Goal: Information Seeking & Learning: Compare options

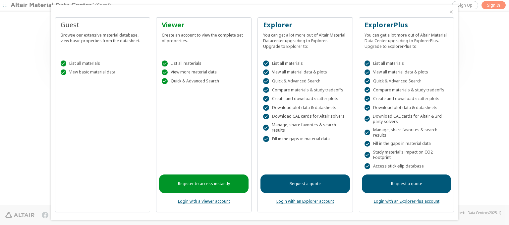
click at [449, 12] on icon "Close" at bounding box center [451, 11] width 5 height 5
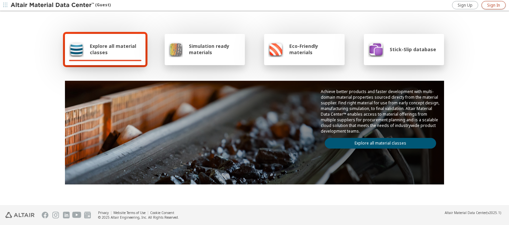
click at [494, 5] on span "Sign In" at bounding box center [493, 5] width 13 height 5
click at [53, 5] on img at bounding box center [53, 5] width 85 height 7
click at [113, 49] on span "Explore all material classes" at bounding box center [116, 49] width 52 height 13
click at [378, 141] on link "Explore all material classes" at bounding box center [380, 143] width 111 height 11
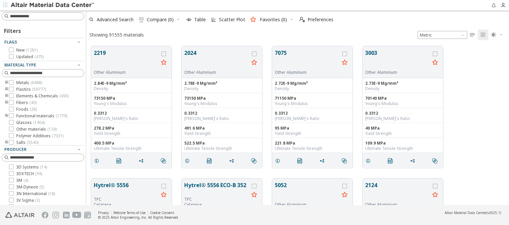
scroll to position [159, 418]
click at [164, 53] on icon "grid" at bounding box center [163, 53] width 5 height 5
click at [255, 53] on icon "grid" at bounding box center [254, 53] width 5 height 5
click at [161, 20] on span "Compare (2)" at bounding box center [160, 19] width 27 height 5
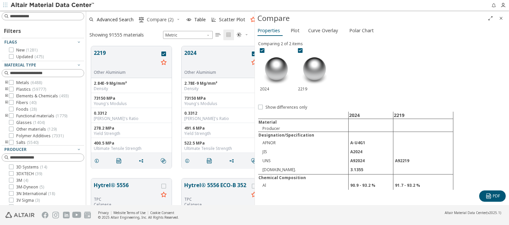
scroll to position [159, 163]
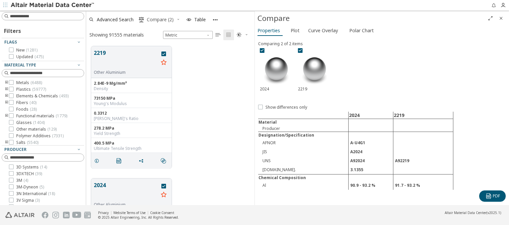
click at [161, 20] on span "Compare (2)" at bounding box center [160, 19] width 27 height 5
click at [491, 18] on icon "Full Screen" at bounding box center [490, 18] width 5 height 5
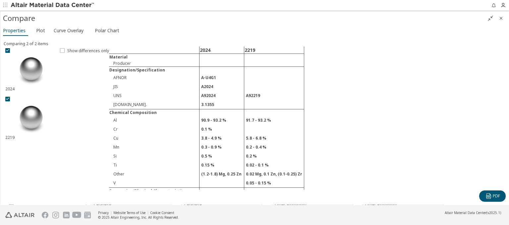
scroll to position [5, 5]
click at [491, 18] on icon "" at bounding box center [490, 18] width 5 height 5
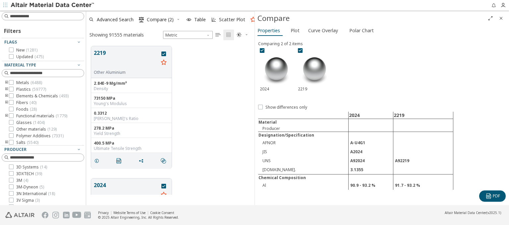
scroll to position [159, 163]
click at [282, 107] on span "Show differences only" at bounding box center [287, 106] width 42 height 5
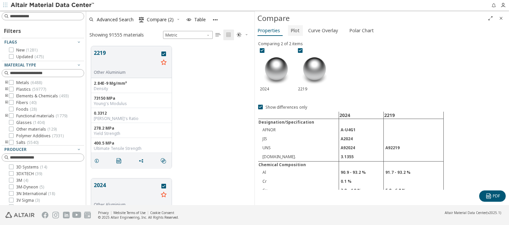
click at [294, 30] on span "Plot" at bounding box center [295, 30] width 9 height 11
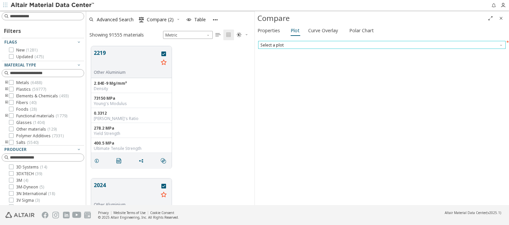
click at [382, 44] on span "Select a plot" at bounding box center [382, 45] width 248 height 8
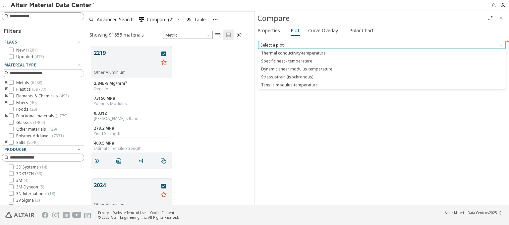
click at [382, 44] on span "Select a plot" at bounding box center [382, 45] width 248 height 8
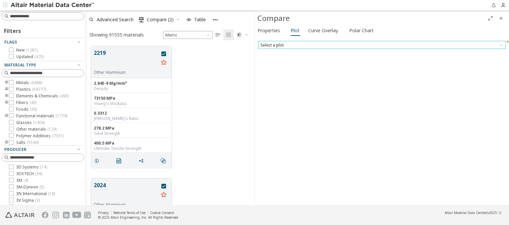
click at [382, 44] on span "Select a plot" at bounding box center [382, 45] width 248 height 8
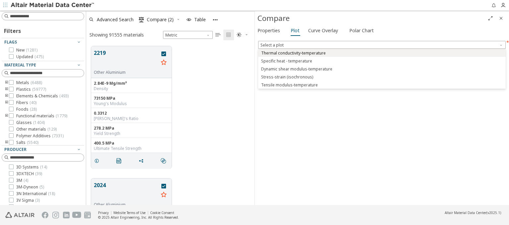
click at [293, 53] on span "Thermal conductivity-temperature" at bounding box center [293, 52] width 65 height 5
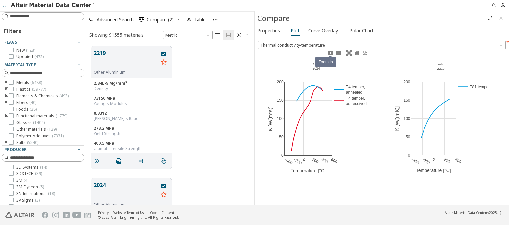
click at [330, 52] on icon at bounding box center [330, 52] width 5 height 5
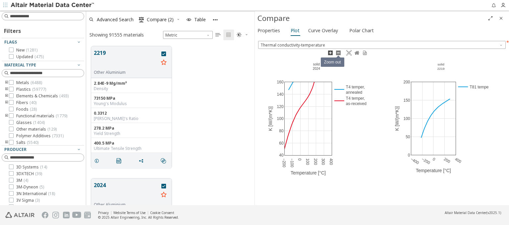
click at [338, 52] on icon at bounding box center [338, 52] width 5 height 5
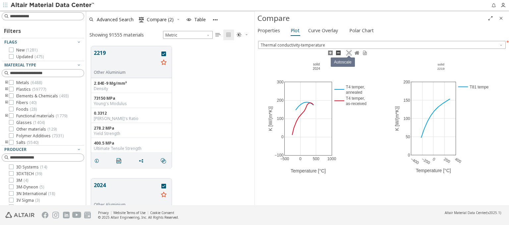
click at [349, 52] on icon at bounding box center [349, 52] width 5 height 5
click at [357, 52] on icon at bounding box center [356, 53] width 5 height 4
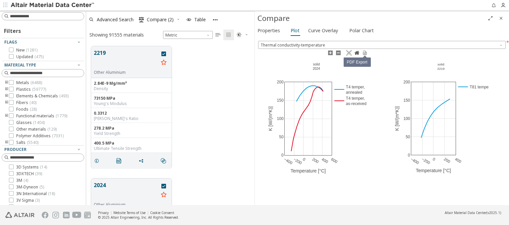
click at [365, 52] on icon at bounding box center [365, 52] width 4 height 4
click at [453, 52] on icon at bounding box center [452, 52] width 5 height 5
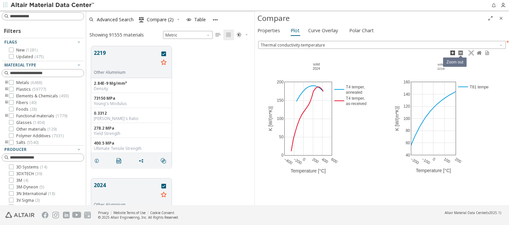
click at [461, 52] on icon at bounding box center [460, 52] width 5 height 5
click at [471, 52] on icon at bounding box center [471, 52] width 5 height 5
click at [479, 52] on icon at bounding box center [479, 53] width 5 height 4
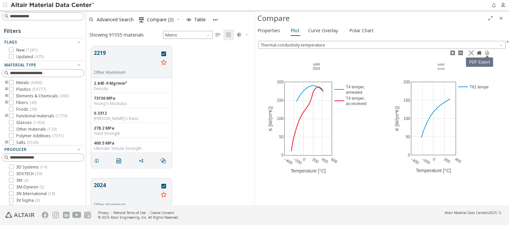
click at [487, 52] on icon at bounding box center [487, 52] width 4 height 4
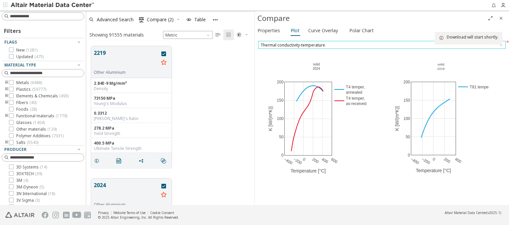
click at [382, 44] on span "Thermal conductivity-temperature" at bounding box center [382, 45] width 248 height 8
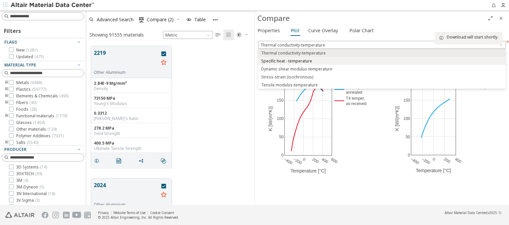
click at [286, 61] on span "Specific heat - temperature" at bounding box center [286, 60] width 51 height 5
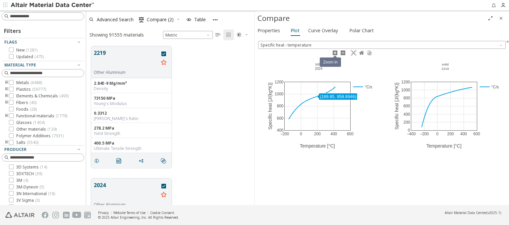
click at [335, 52] on icon at bounding box center [335, 52] width 5 height 5
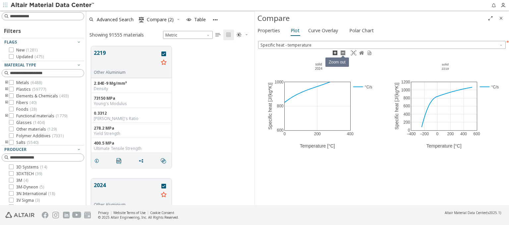
click at [343, 52] on icon at bounding box center [343, 52] width 5 height 5
click at [354, 52] on icon at bounding box center [353, 52] width 5 height 5
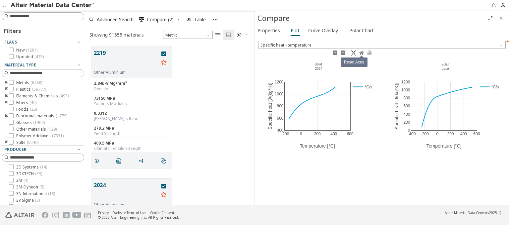
click at [361, 52] on icon at bounding box center [361, 53] width 5 height 4
click at [369, 52] on icon at bounding box center [370, 52] width 4 height 4
click at [461, 52] on icon at bounding box center [461, 52] width 5 height 5
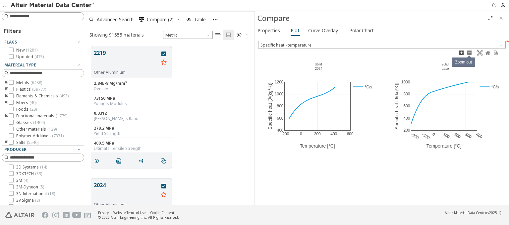
click at [469, 52] on icon at bounding box center [469, 52] width 5 height 5
click at [480, 52] on icon at bounding box center [480, 52] width 5 height 5
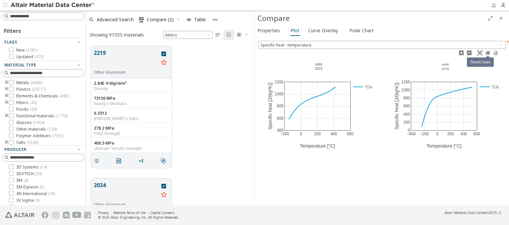
click at [488, 52] on icon at bounding box center [488, 53] width 5 height 4
click at [496, 52] on icon at bounding box center [496, 52] width 4 height 4
click at [382, 44] on span "Specific heat - temperature" at bounding box center [382, 45] width 248 height 8
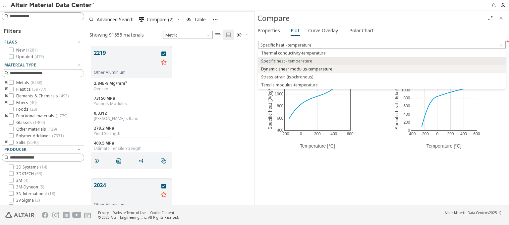
click at [296, 69] on span "Dynamic shear modulus-temperature" at bounding box center [296, 68] width 71 height 5
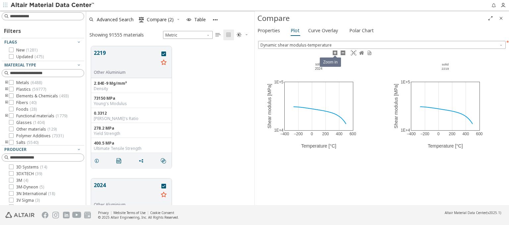
click at [335, 52] on icon at bounding box center [335, 52] width 5 height 5
click at [343, 52] on icon at bounding box center [343, 52] width 5 height 5
click at [354, 52] on icon at bounding box center [353, 52] width 5 height 5
click at [361, 52] on icon at bounding box center [361, 53] width 5 height 4
click at [369, 52] on icon at bounding box center [370, 52] width 4 height 4
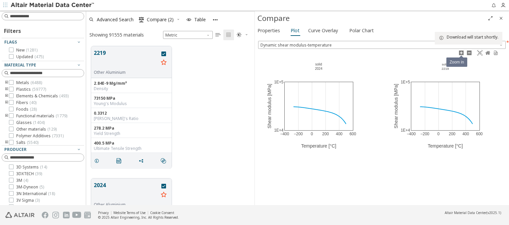
click at [461, 52] on icon at bounding box center [461, 52] width 5 height 5
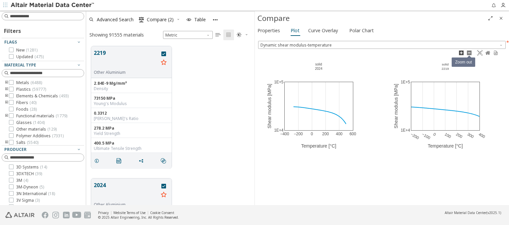
click at [469, 52] on icon at bounding box center [469, 52] width 5 height 5
click at [480, 52] on icon at bounding box center [480, 52] width 5 height 5
click at [488, 52] on icon at bounding box center [488, 53] width 5 height 4
click at [496, 52] on icon at bounding box center [496, 52] width 4 height 4
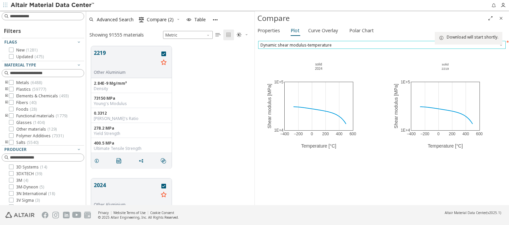
click at [382, 44] on span "Dynamic shear modulus-temperature" at bounding box center [382, 45] width 248 height 8
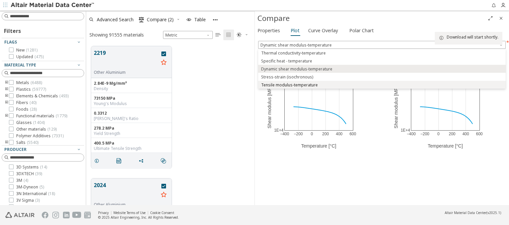
click at [289, 85] on span "Tensile modulus-temperature" at bounding box center [289, 84] width 57 height 5
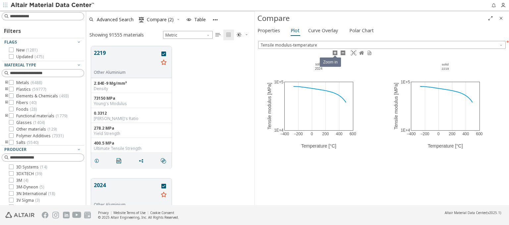
click at [335, 52] on icon at bounding box center [335, 52] width 5 height 5
click at [343, 52] on icon at bounding box center [343, 52] width 5 height 5
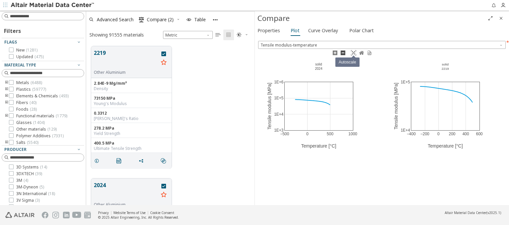
click at [354, 52] on icon at bounding box center [353, 52] width 5 height 5
click at [361, 52] on icon at bounding box center [361, 53] width 5 height 4
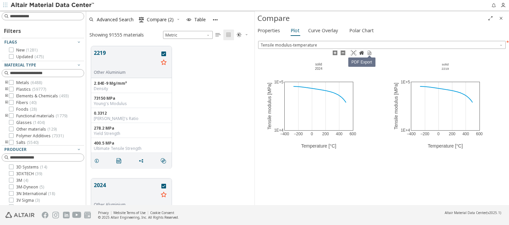
click at [369, 52] on icon at bounding box center [370, 52] width 4 height 4
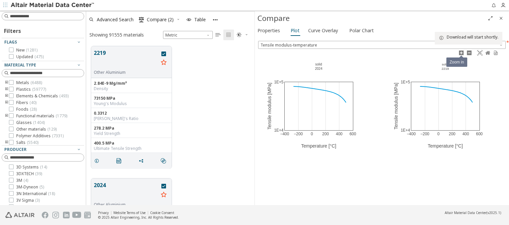
click at [461, 52] on icon at bounding box center [461, 52] width 5 height 5
click at [469, 52] on icon at bounding box center [469, 52] width 5 height 5
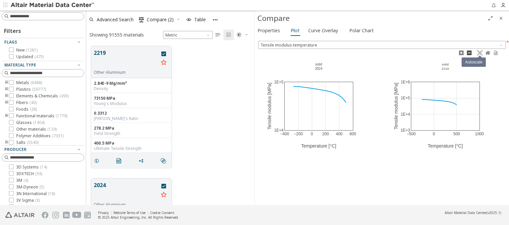
click at [480, 52] on icon at bounding box center [480, 52] width 5 height 5
click at [488, 52] on icon at bounding box center [488, 53] width 5 height 4
click at [496, 52] on icon at bounding box center [496, 52] width 4 height 4
